Goal: Check status

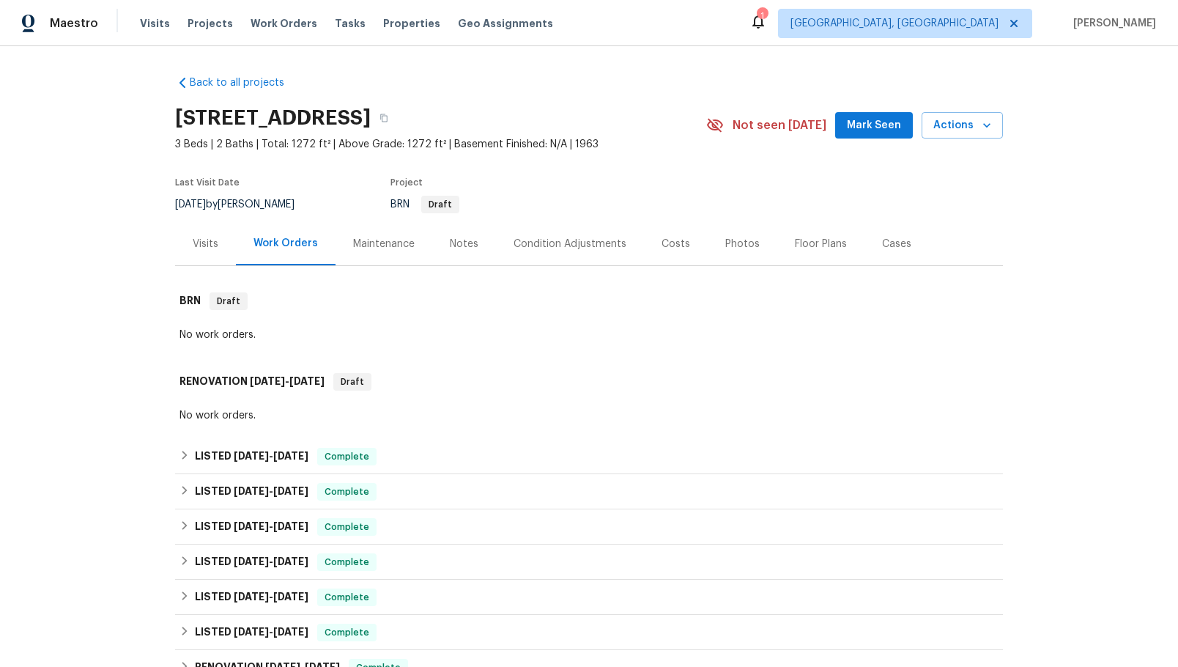
click at [193, 242] on div "Visits" at bounding box center [206, 244] width 26 height 15
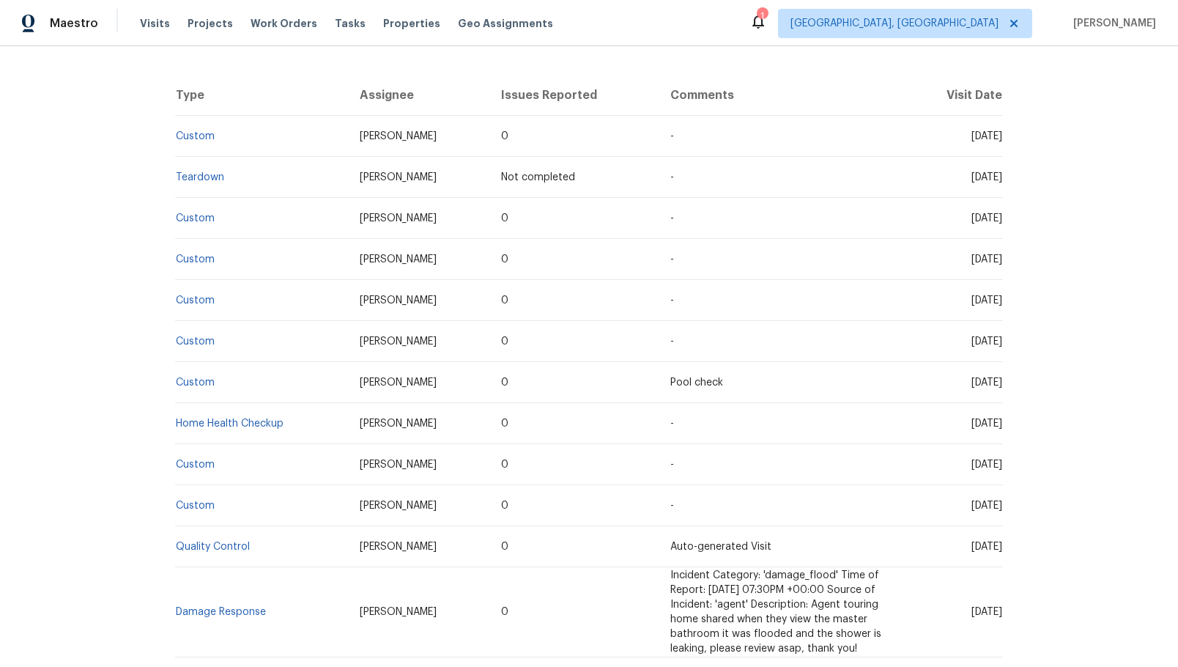
scroll to position [513, 0]
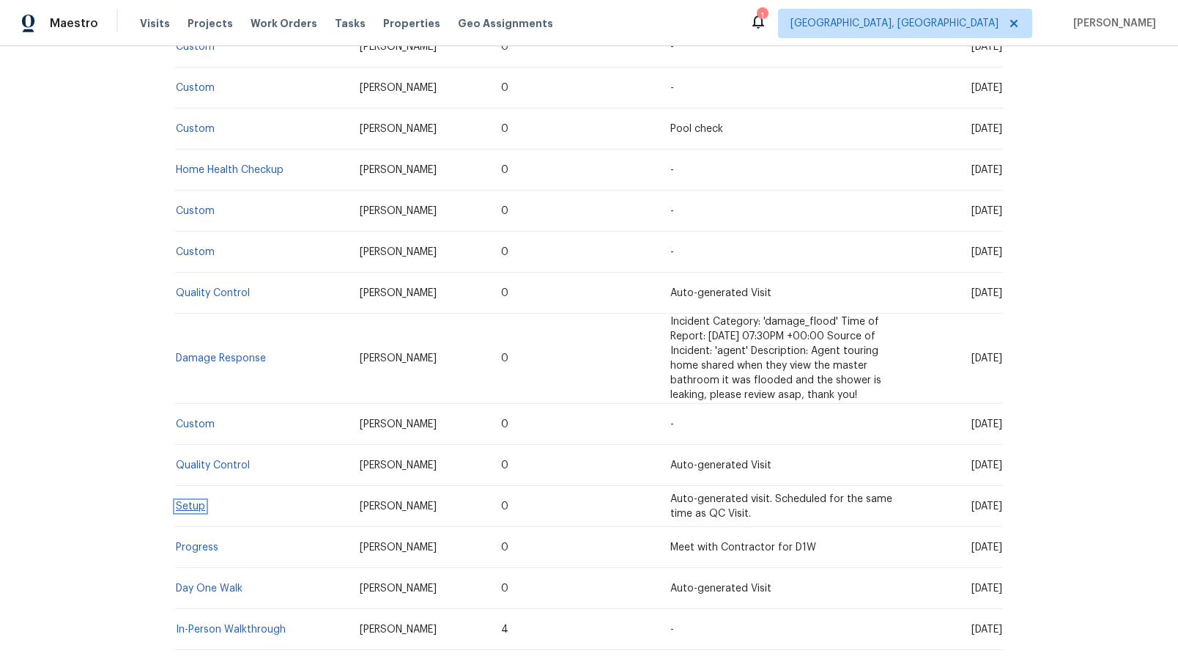
click at [190, 511] on link "Setup" at bounding box center [190, 506] width 29 height 10
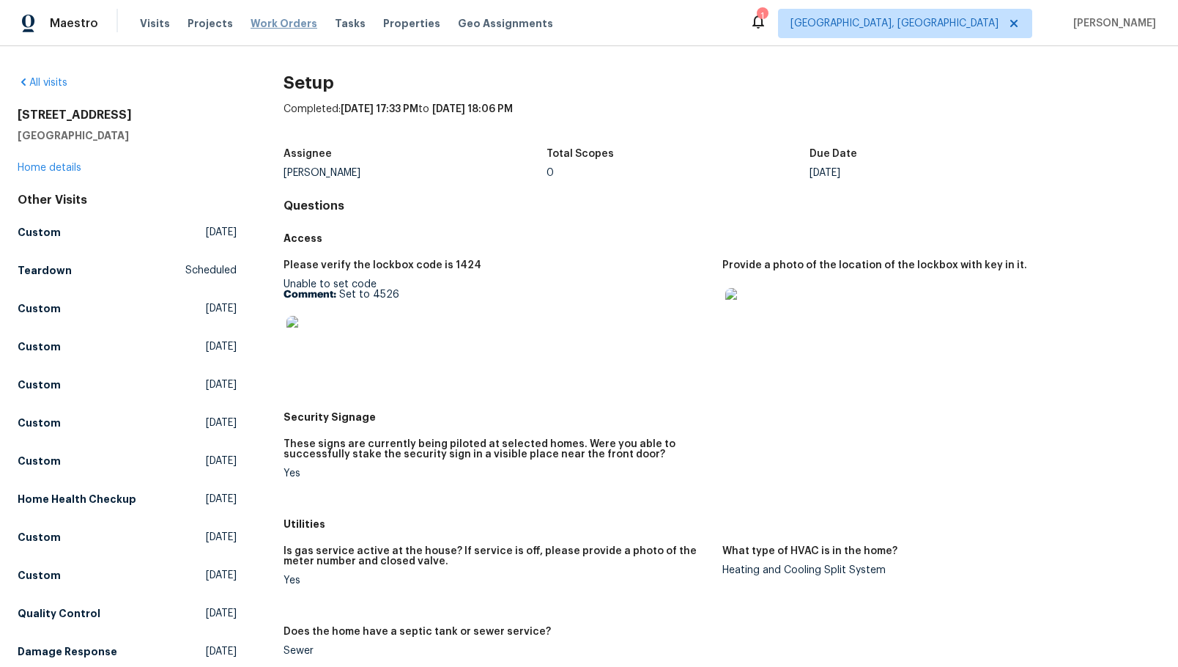
click at [284, 25] on span "Work Orders" at bounding box center [284, 23] width 67 height 15
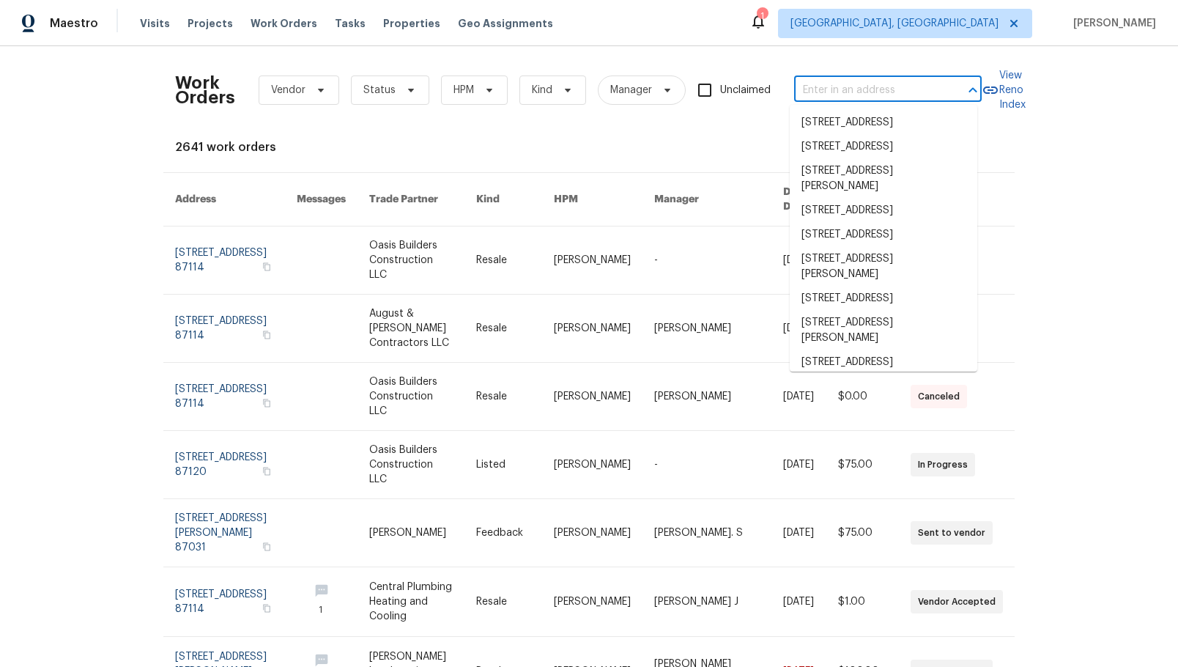
click at [851, 89] on input "text" at bounding box center [867, 90] width 147 height 23
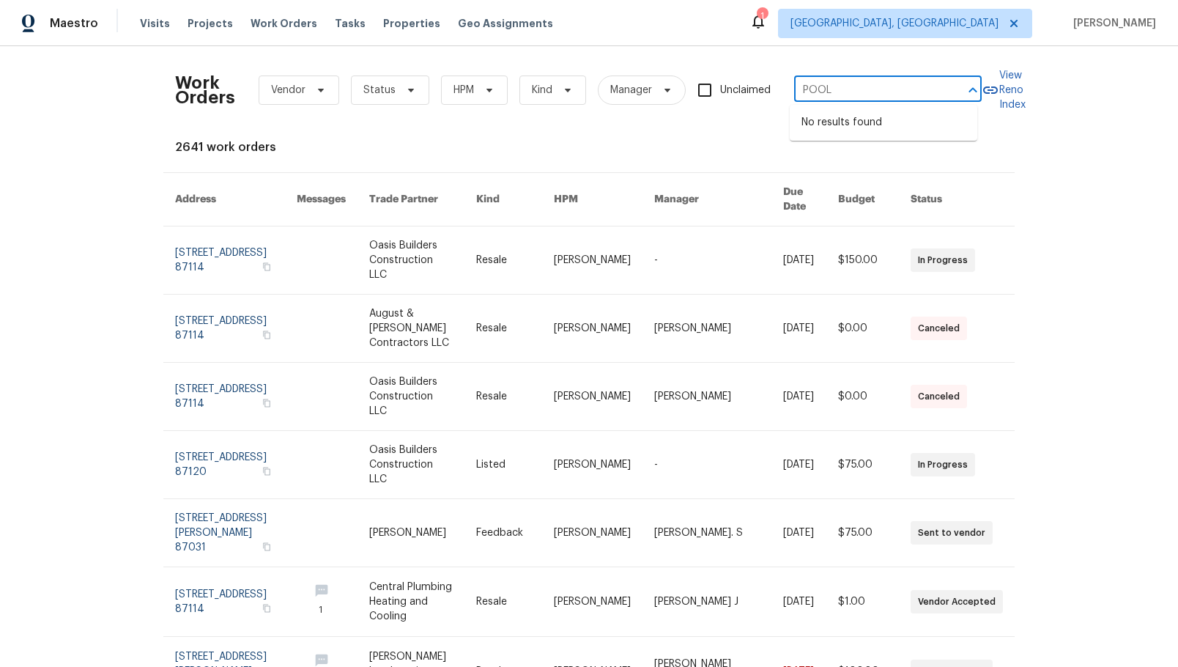
type input "POOL"
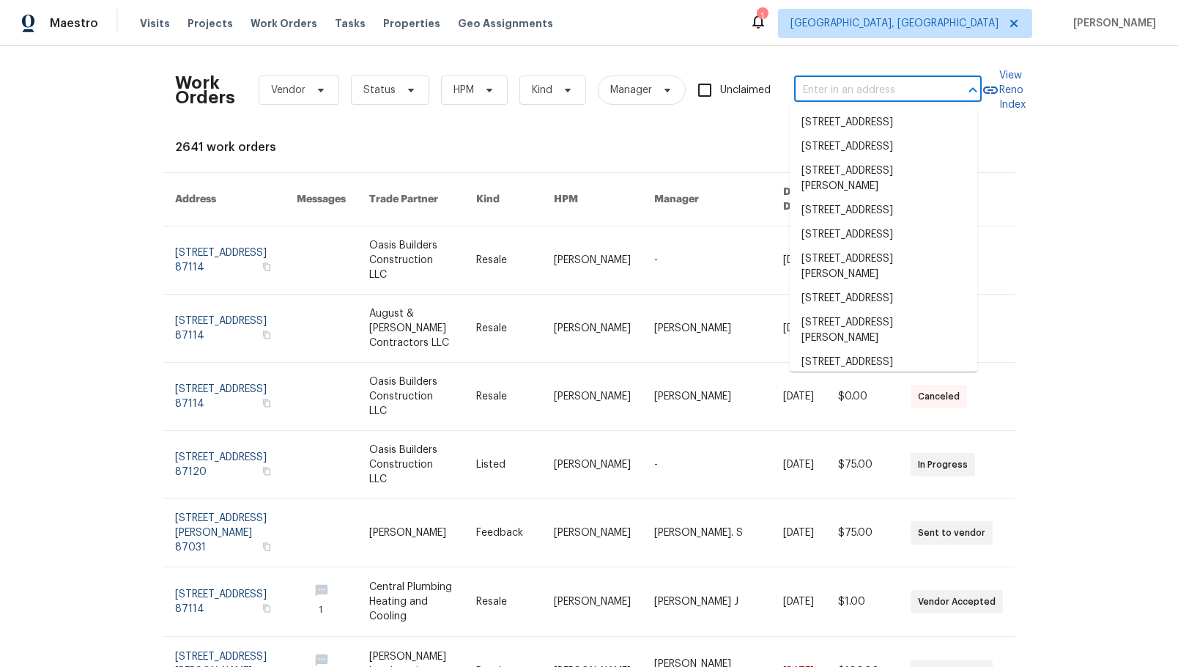
click at [883, 88] on input "text" at bounding box center [867, 90] width 147 height 23
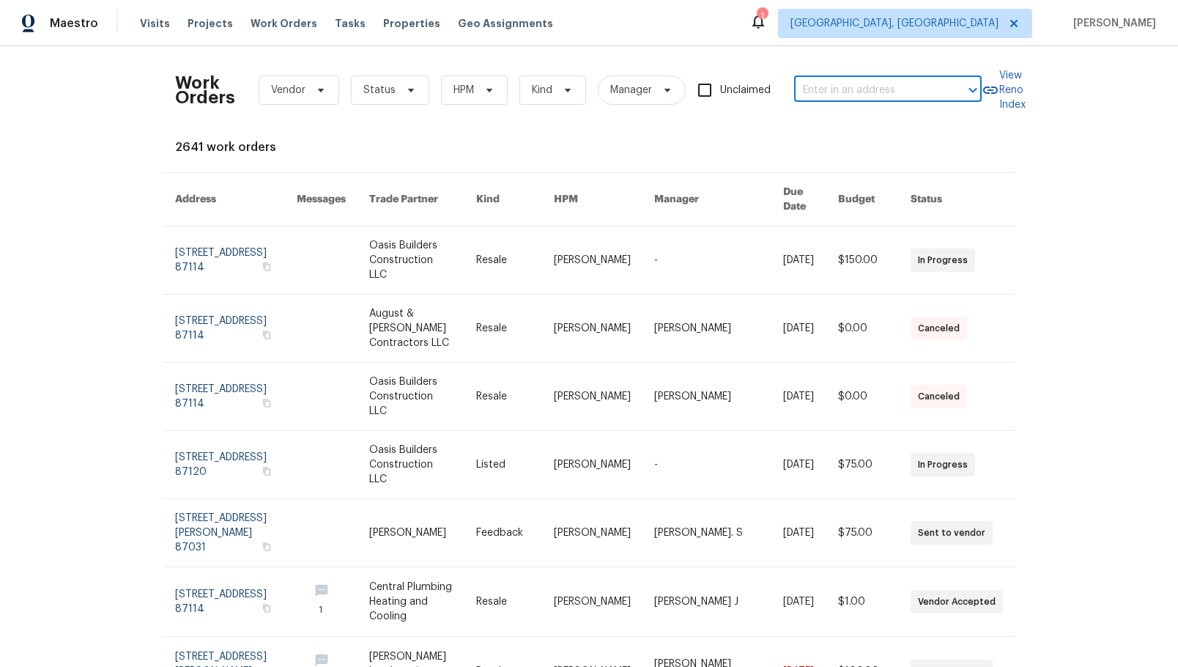
click at [847, 83] on input "text" at bounding box center [867, 90] width 147 height 23
type input "pool"
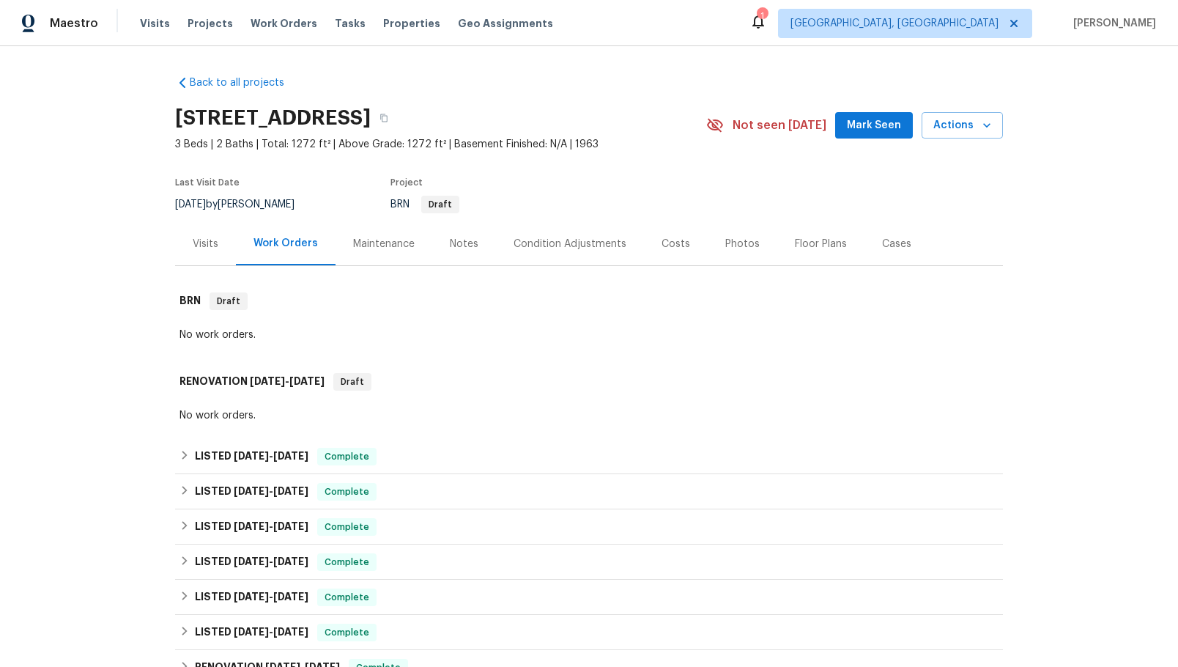
click at [373, 244] on div "Maintenance" at bounding box center [384, 244] width 62 height 15
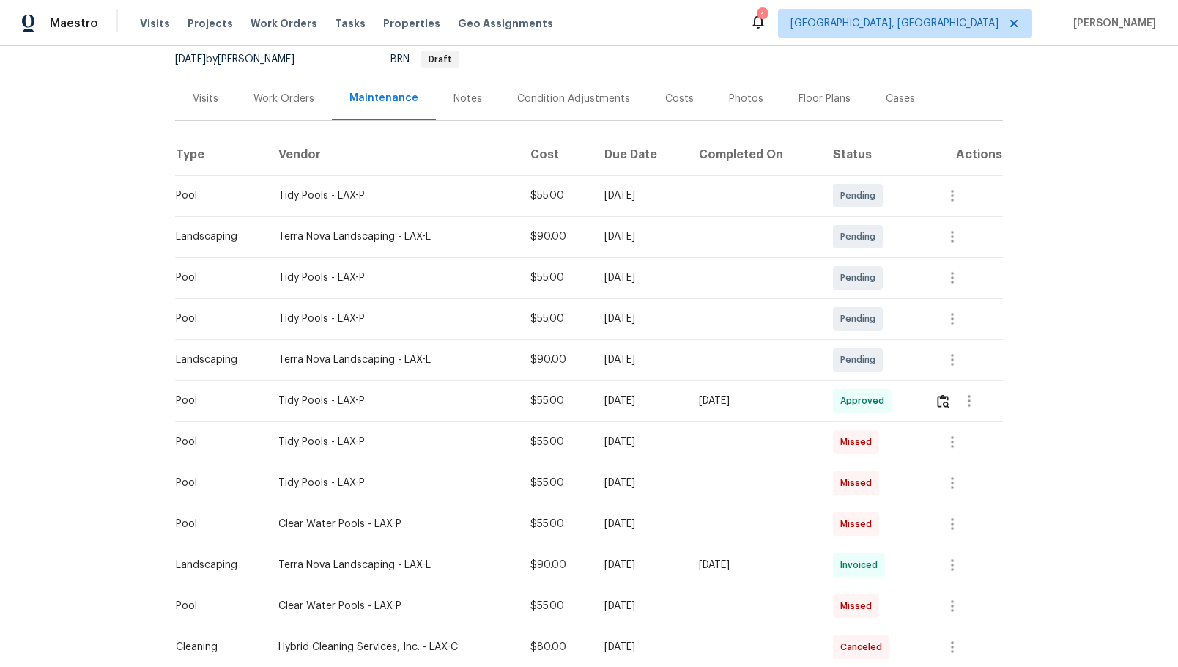
scroll to position [147, 0]
click at [944, 404] on img "button" at bounding box center [943, 400] width 12 height 14
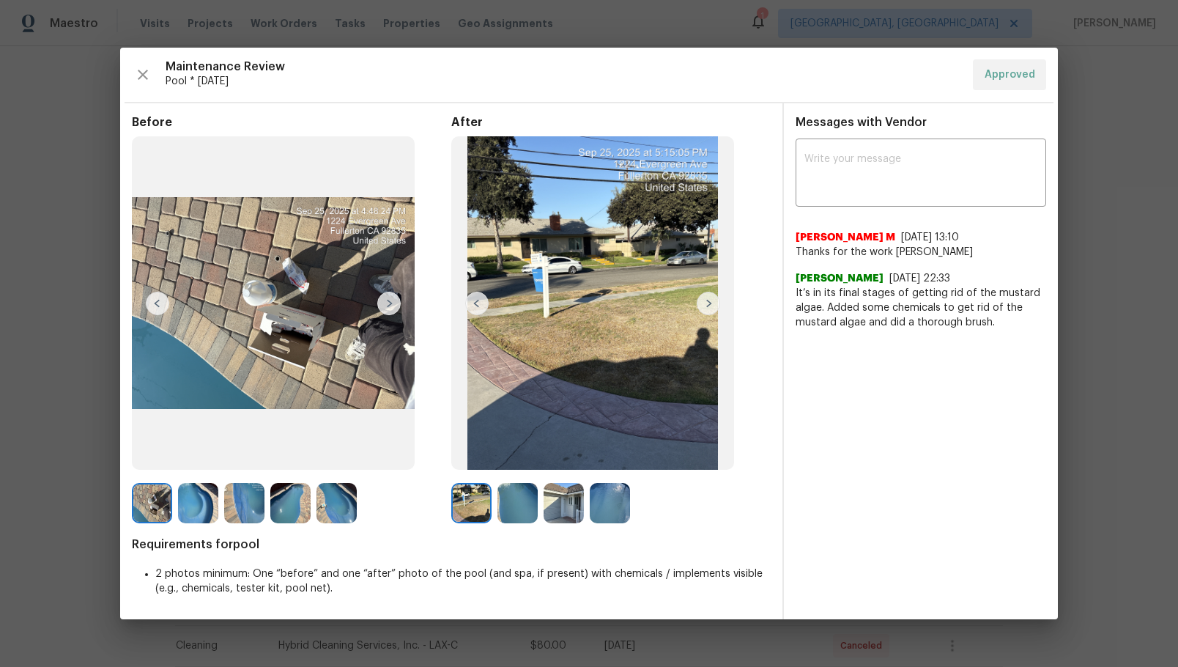
click at [213, 508] on img at bounding box center [198, 503] width 40 height 40
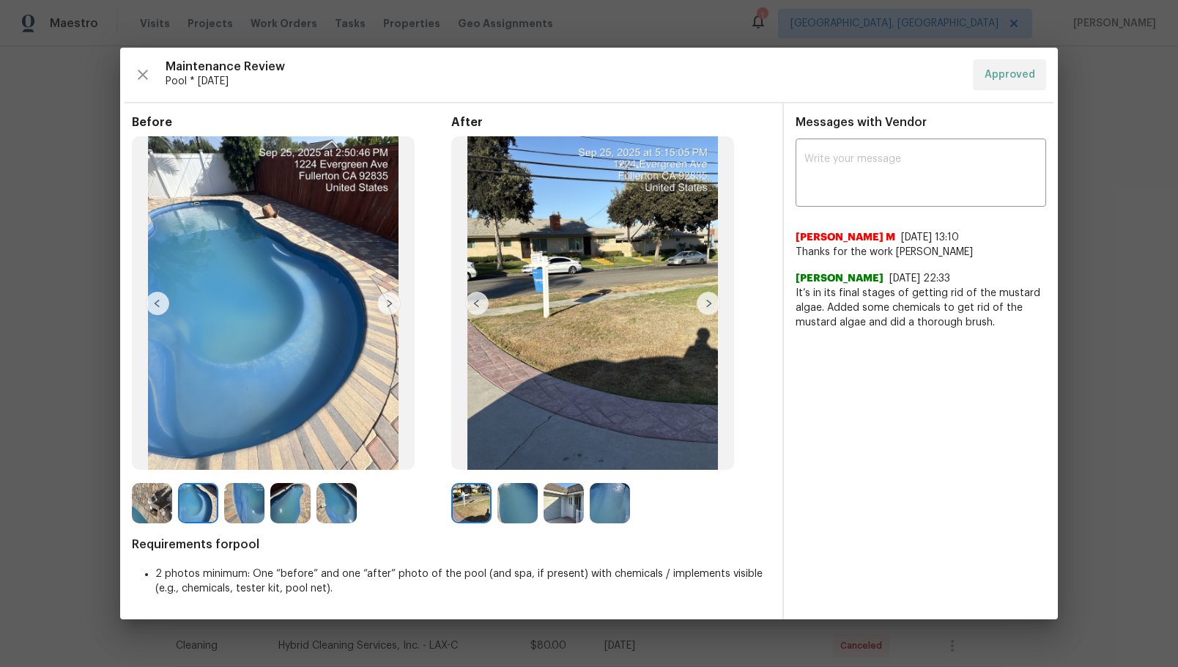
click at [284, 514] on img at bounding box center [290, 503] width 40 height 40
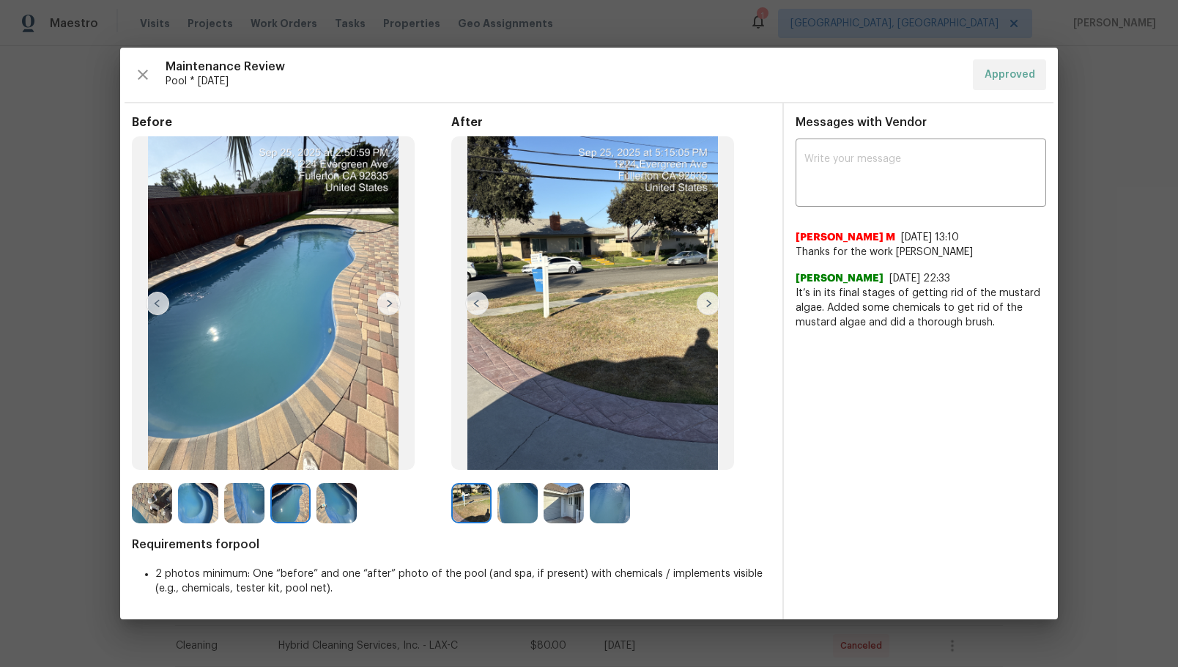
click at [325, 514] on img at bounding box center [336, 503] width 40 height 40
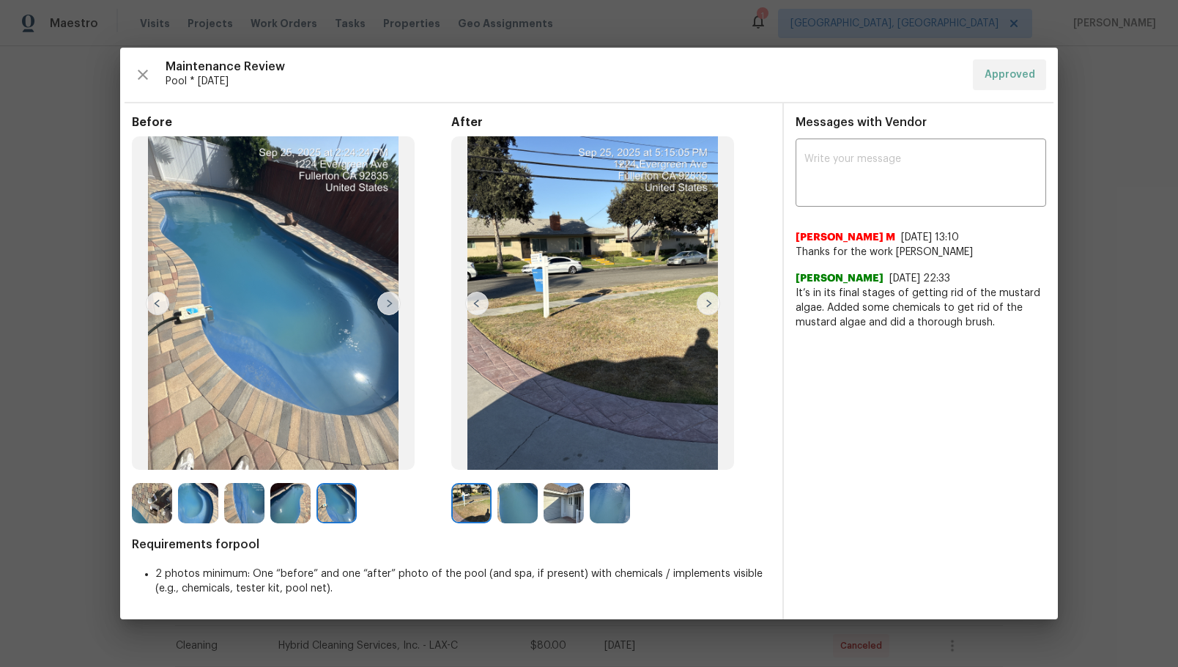
drag, startPoint x: 463, startPoint y: 509, endPoint x: 541, endPoint y: 520, distance: 78.4
click at [464, 509] on img at bounding box center [471, 503] width 40 height 40
click at [525, 508] on img at bounding box center [517, 503] width 40 height 40
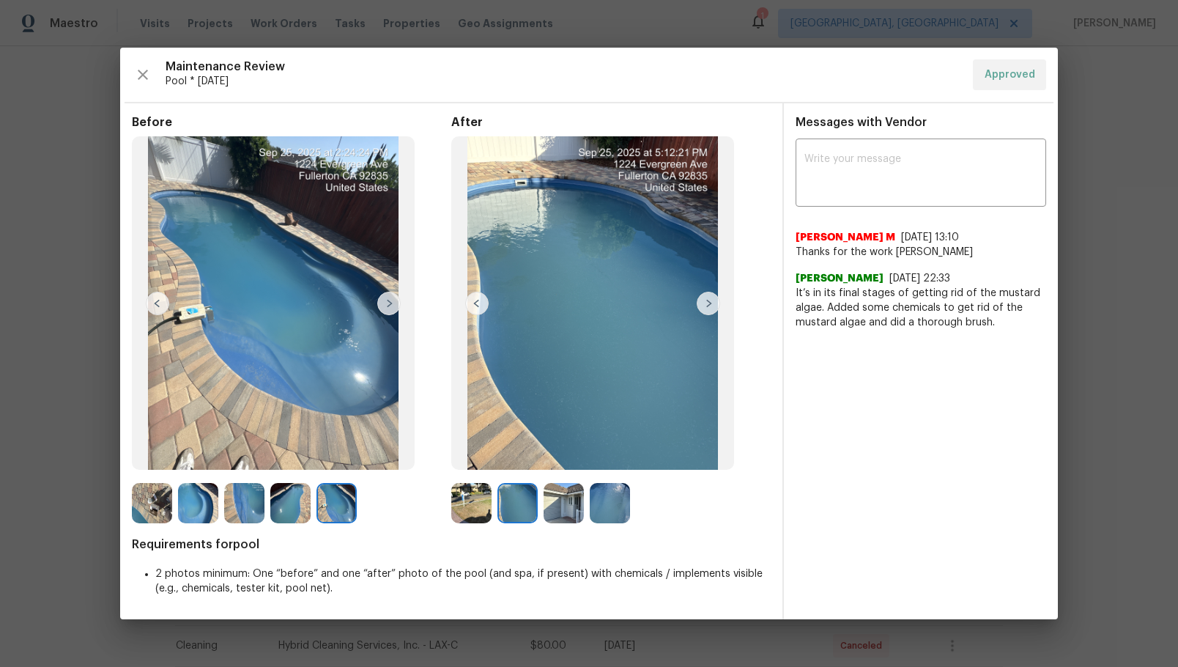
click at [576, 508] on img at bounding box center [564, 503] width 40 height 40
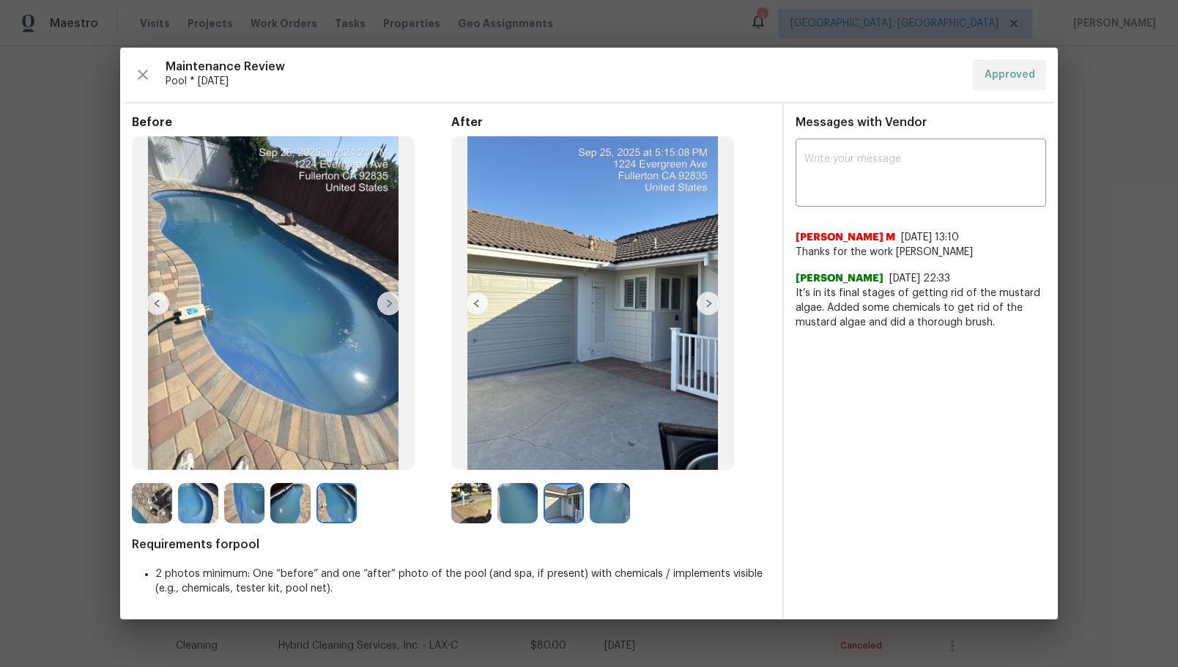
click at [592, 505] on img at bounding box center [610, 503] width 40 height 40
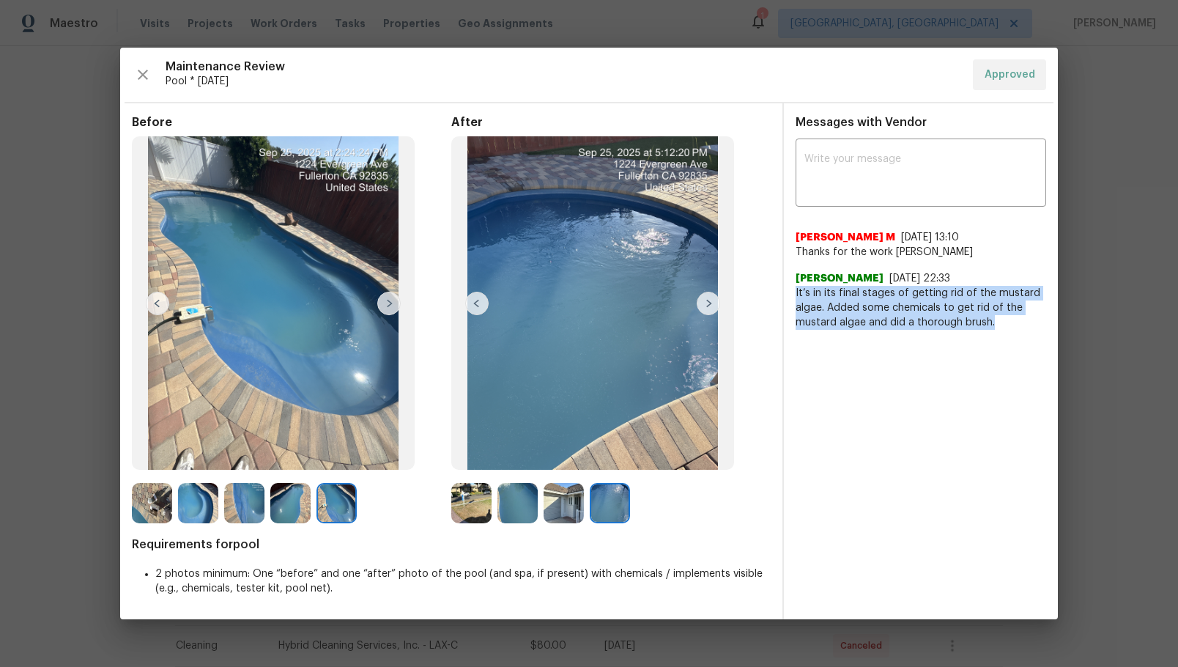
drag, startPoint x: 792, startPoint y: 291, endPoint x: 995, endPoint y: 325, distance: 205.8
click at [995, 325] on div "x ​ Manikandan M 9/29/25, 13:10 Thanks for the work Titus Titus Sandefur 9/28/2…" at bounding box center [921, 236] width 274 height 188
copy span "It’s in its final stages of getting rid of the mustard algae. Added some chemic…"
